Goal: Information Seeking & Learning: Learn about a topic

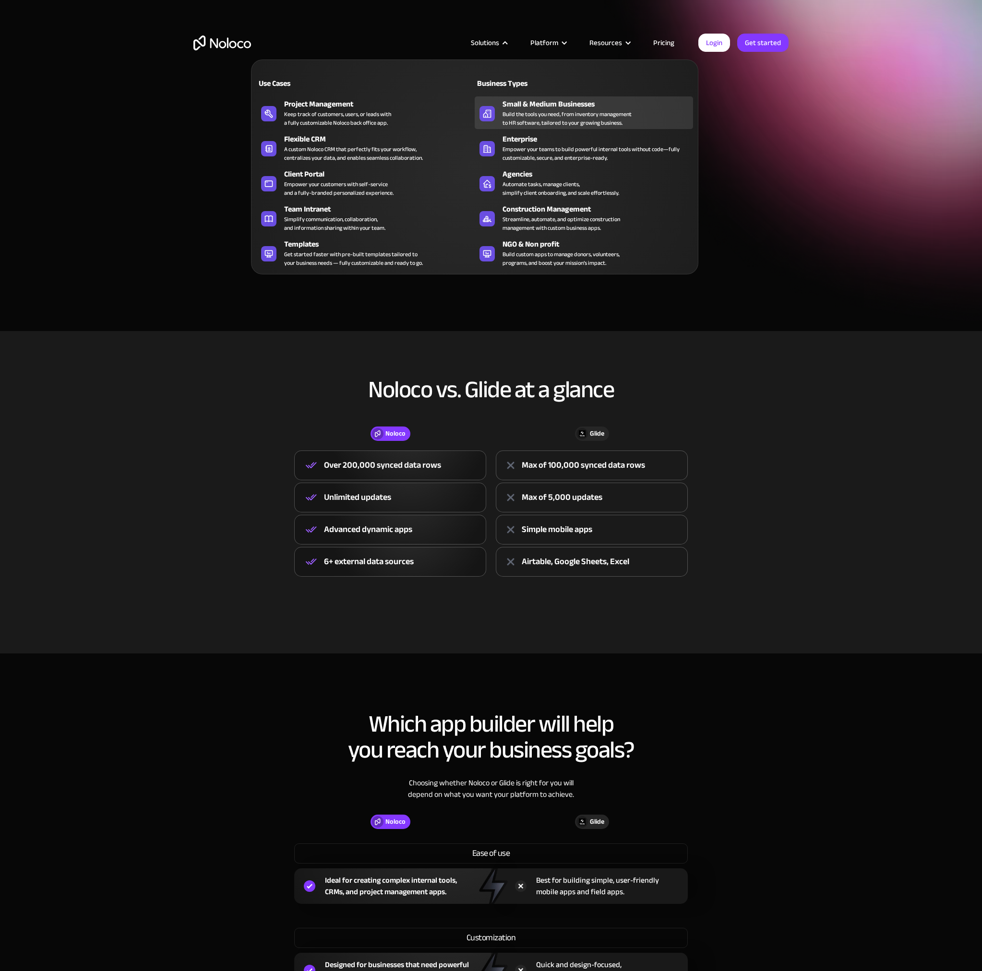
click at [583, 121] on div "Build the tools you need, from inventory management to HR software, tailored to…" at bounding box center [566, 118] width 129 height 17
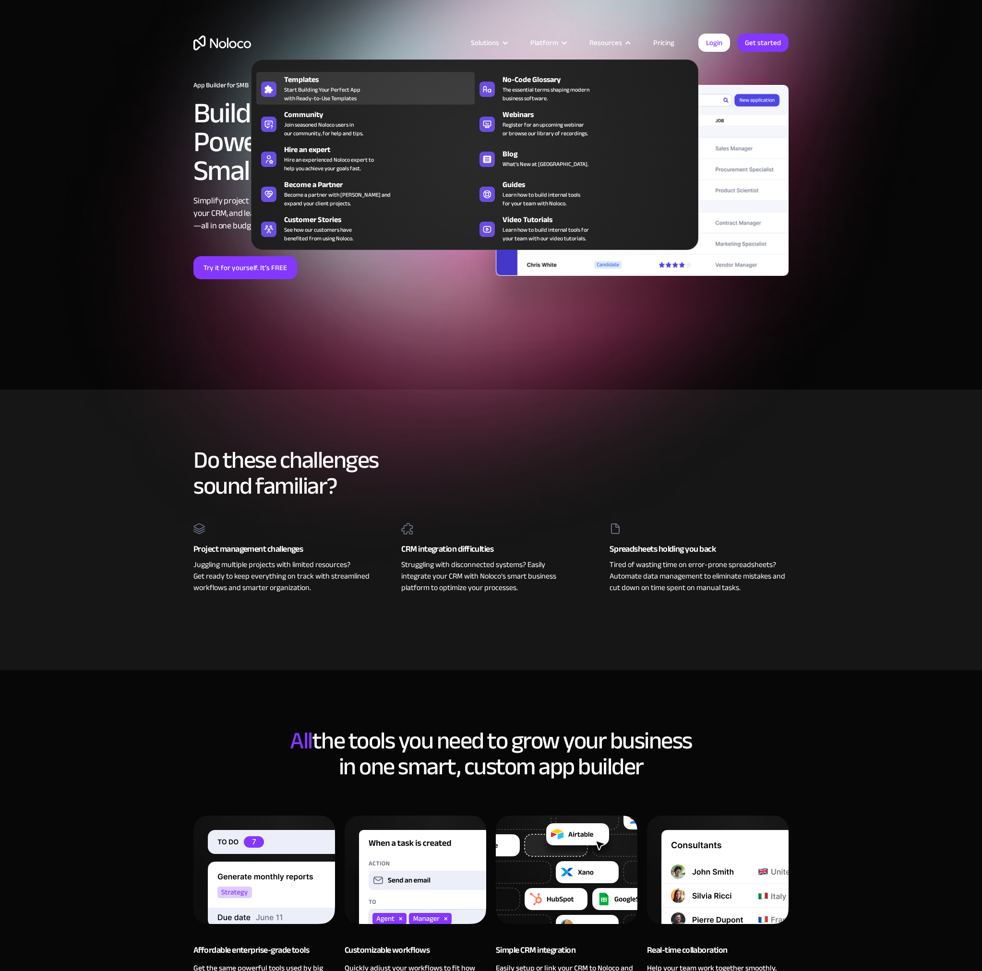
click at [337, 90] on span "Start Building Your Perfect App with Ready-to-Use Templates" at bounding box center [322, 93] width 76 height 17
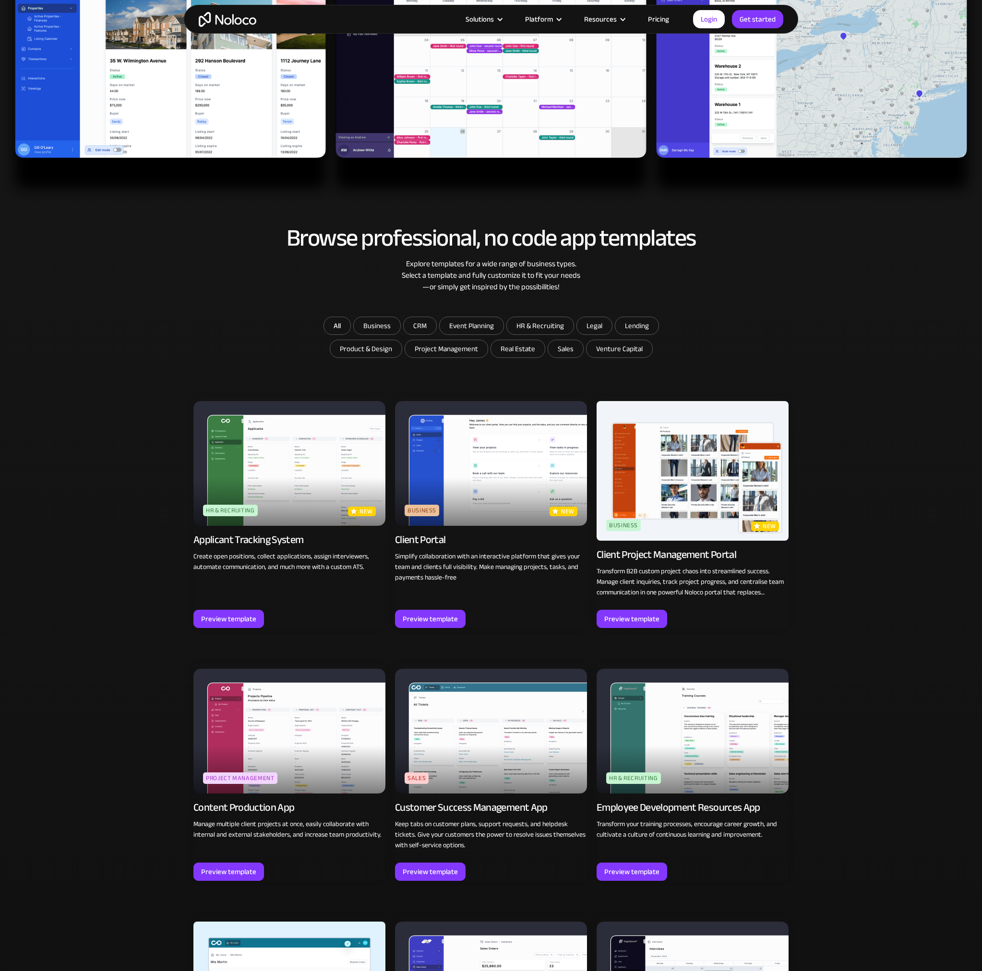
scroll to position [384, 0]
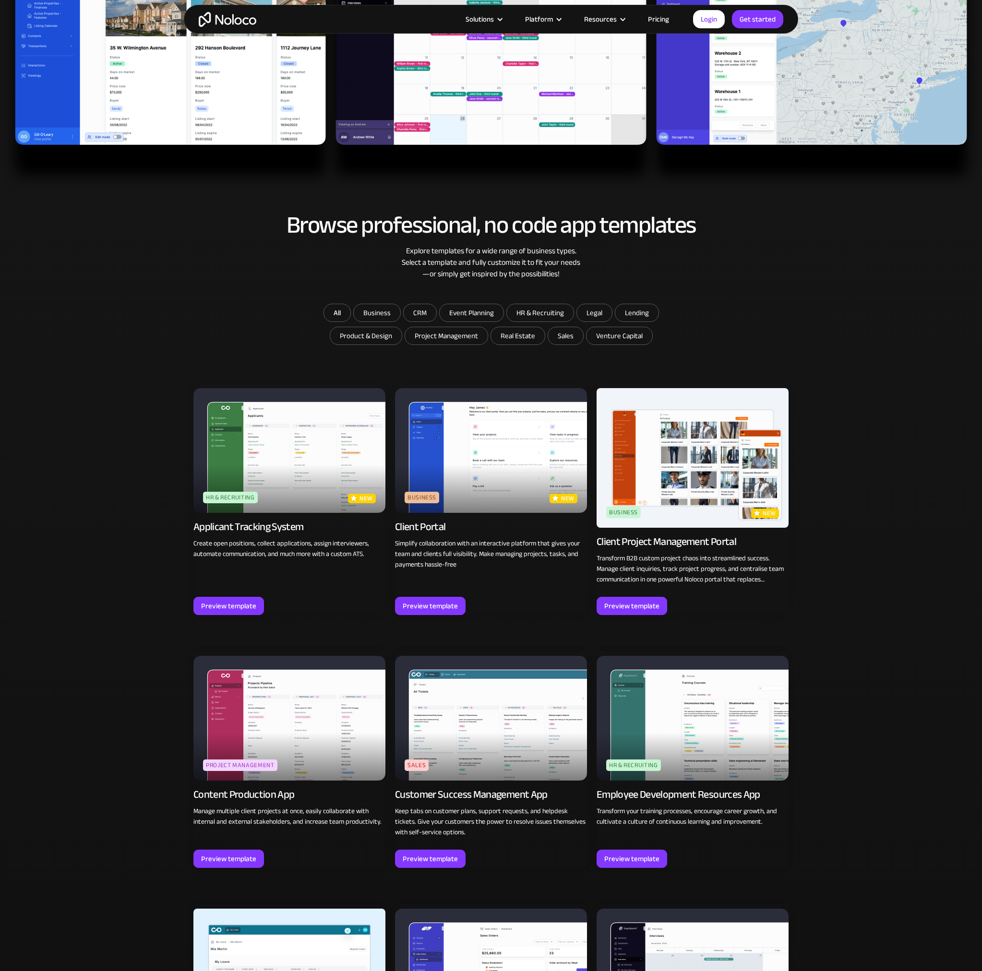
click at [478, 486] on img at bounding box center [491, 450] width 192 height 125
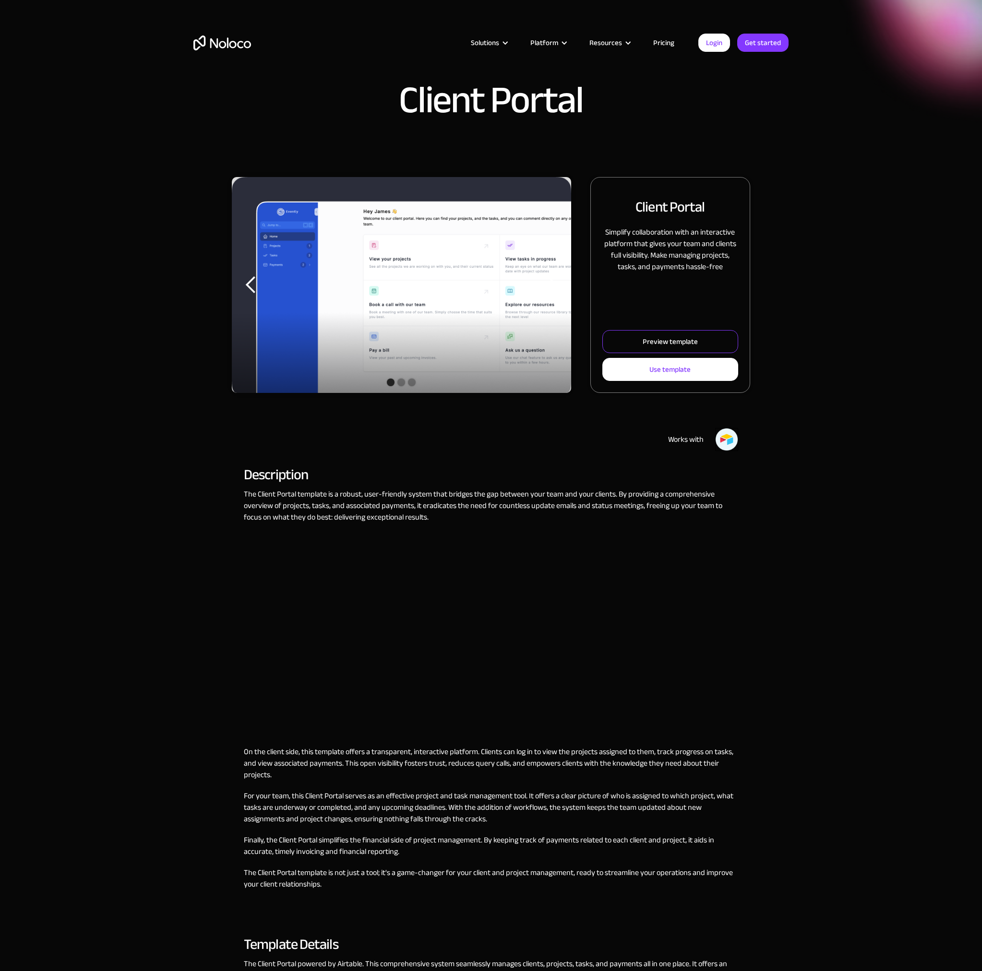
click at [653, 340] on div "Preview template" at bounding box center [670, 341] width 55 height 12
